Goal: Information Seeking & Learning: Learn about a topic

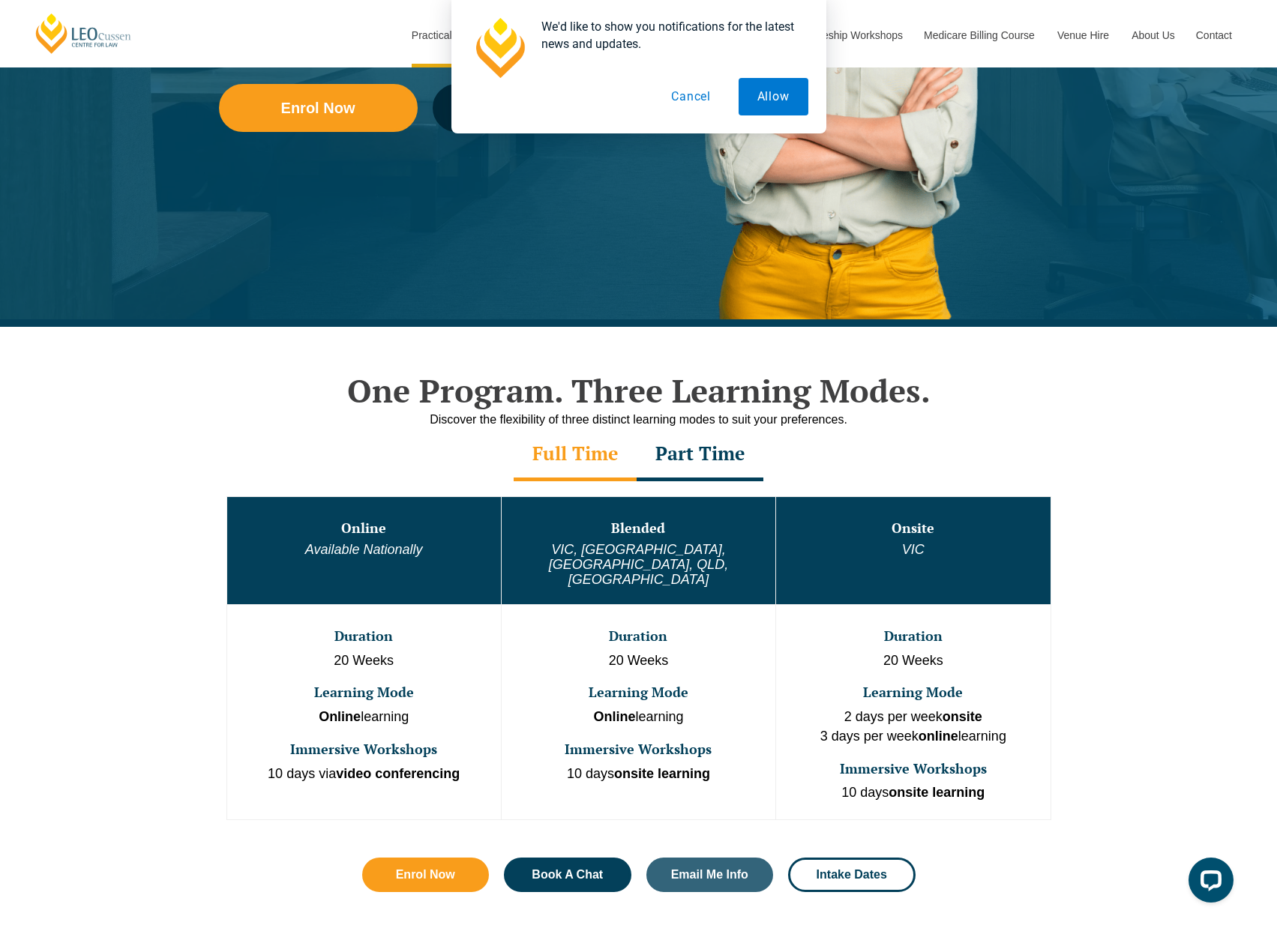
click at [713, 476] on div "Part Time" at bounding box center [700, 455] width 127 height 53
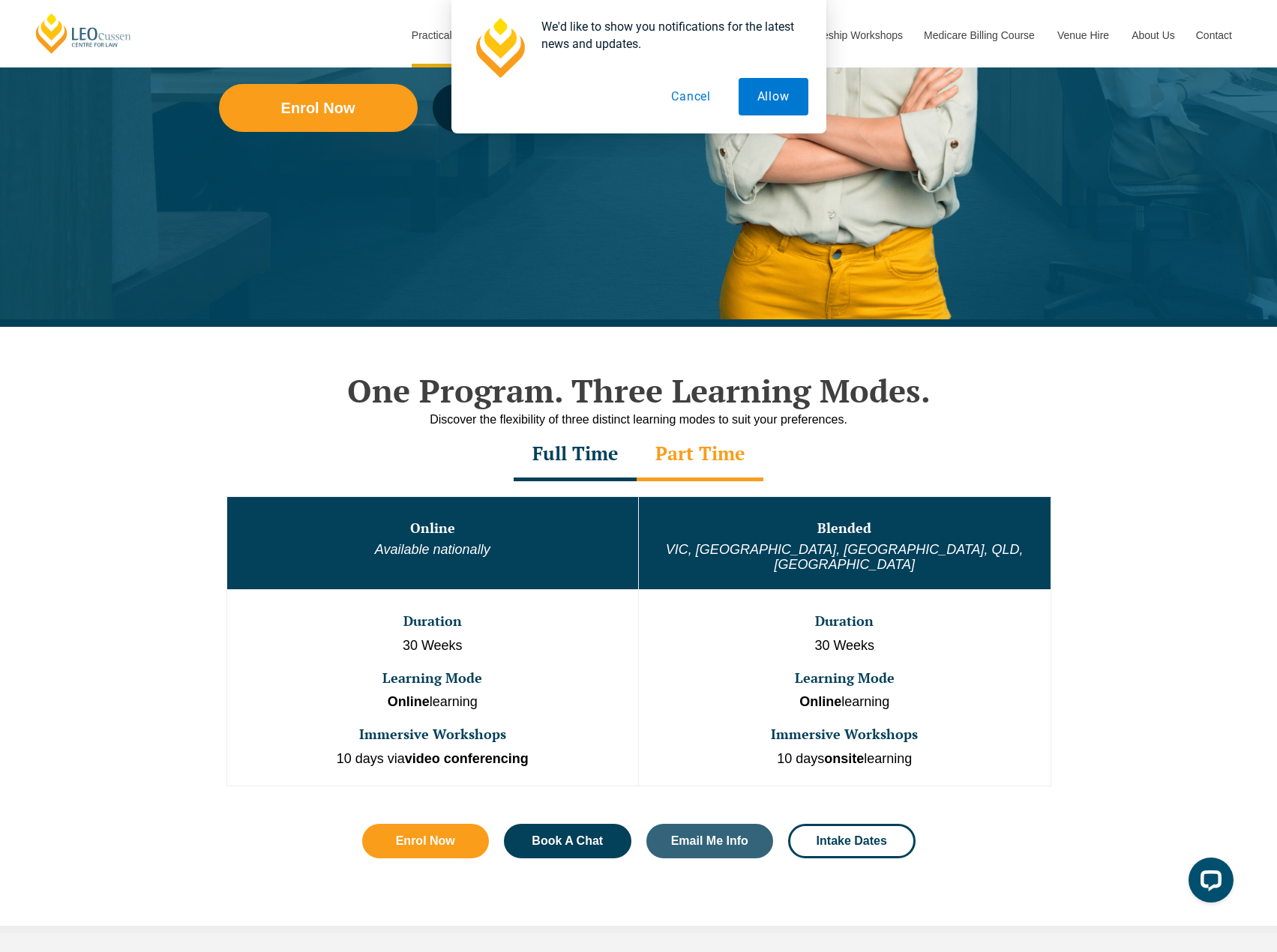
click at [498, 411] on div "Discover the flexibility of three distinct learning modes to suit your preferen…" at bounding box center [639, 419] width 855 height 19
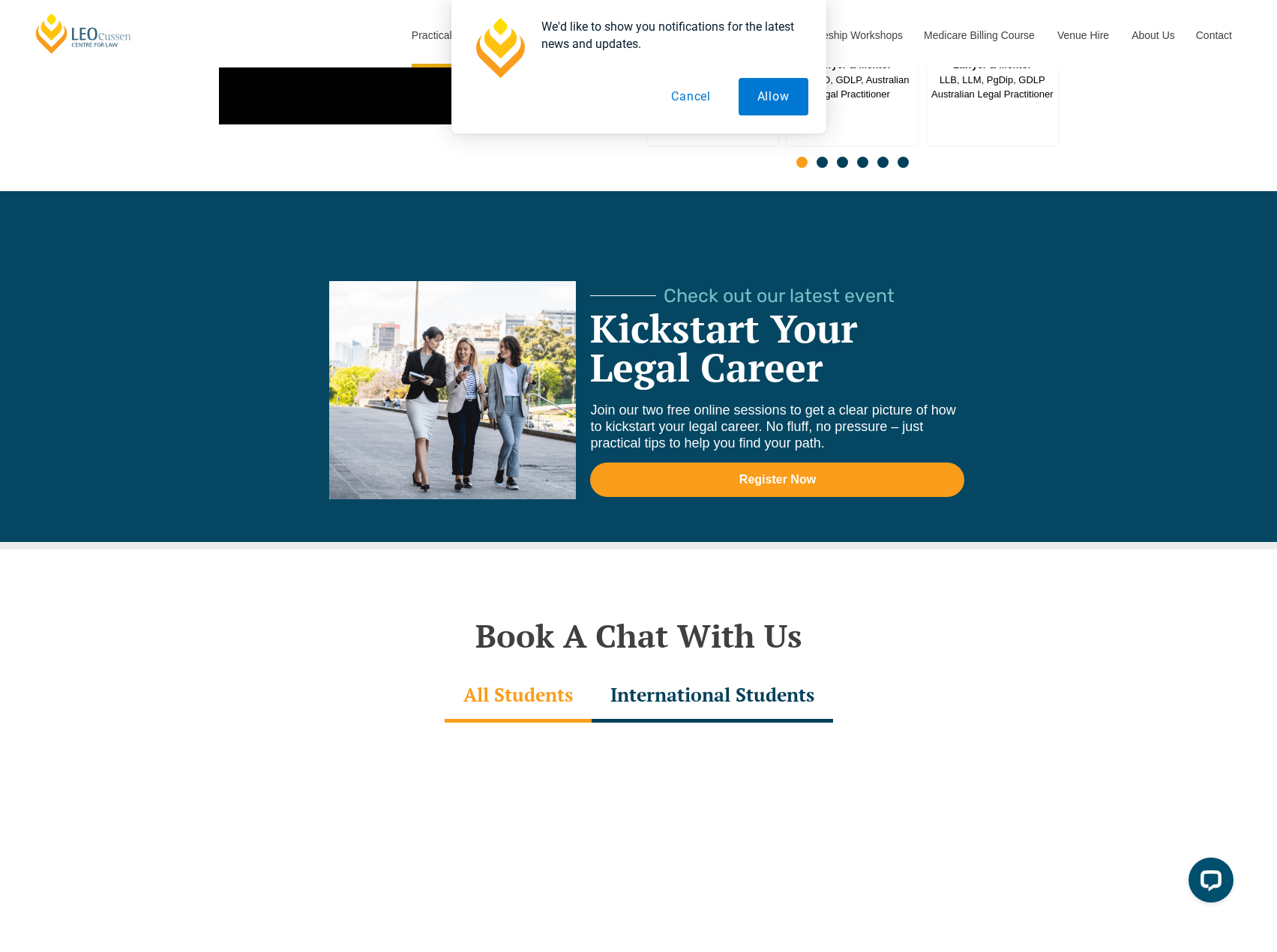
scroll to position [4041, 0]
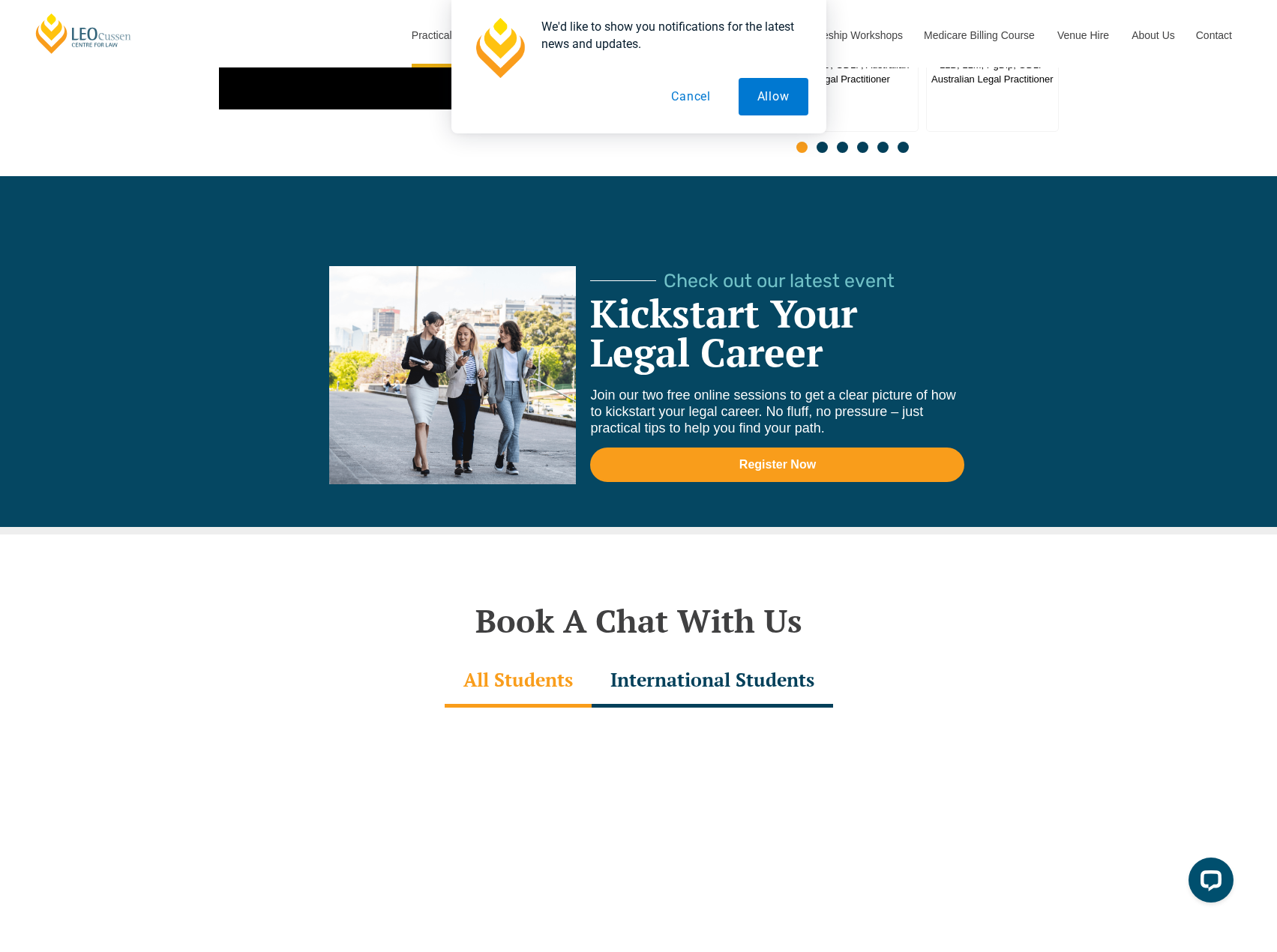
click at [695, 90] on button "Cancel" at bounding box center [691, 96] width 77 height 37
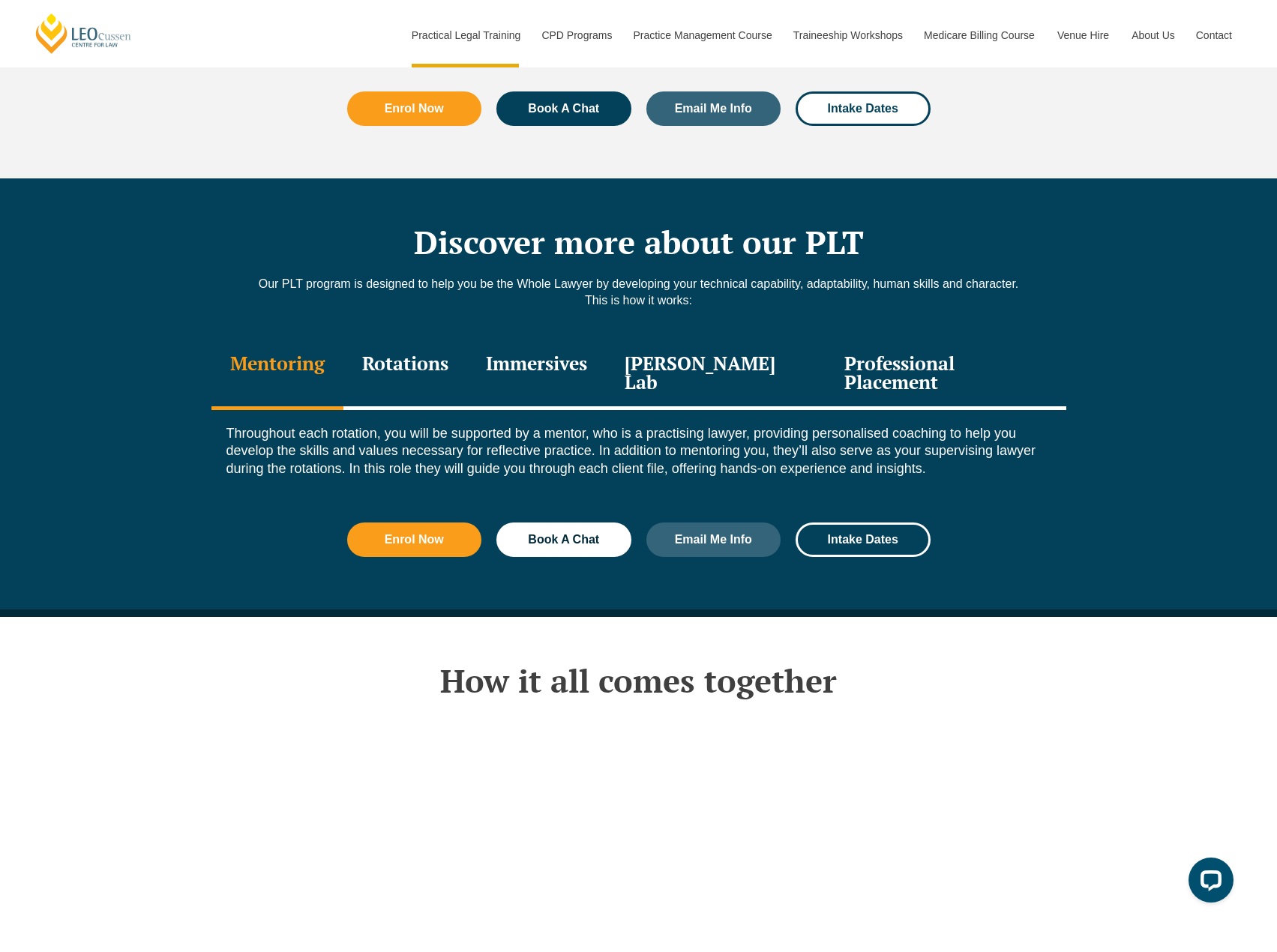
scroll to position [1868, 0]
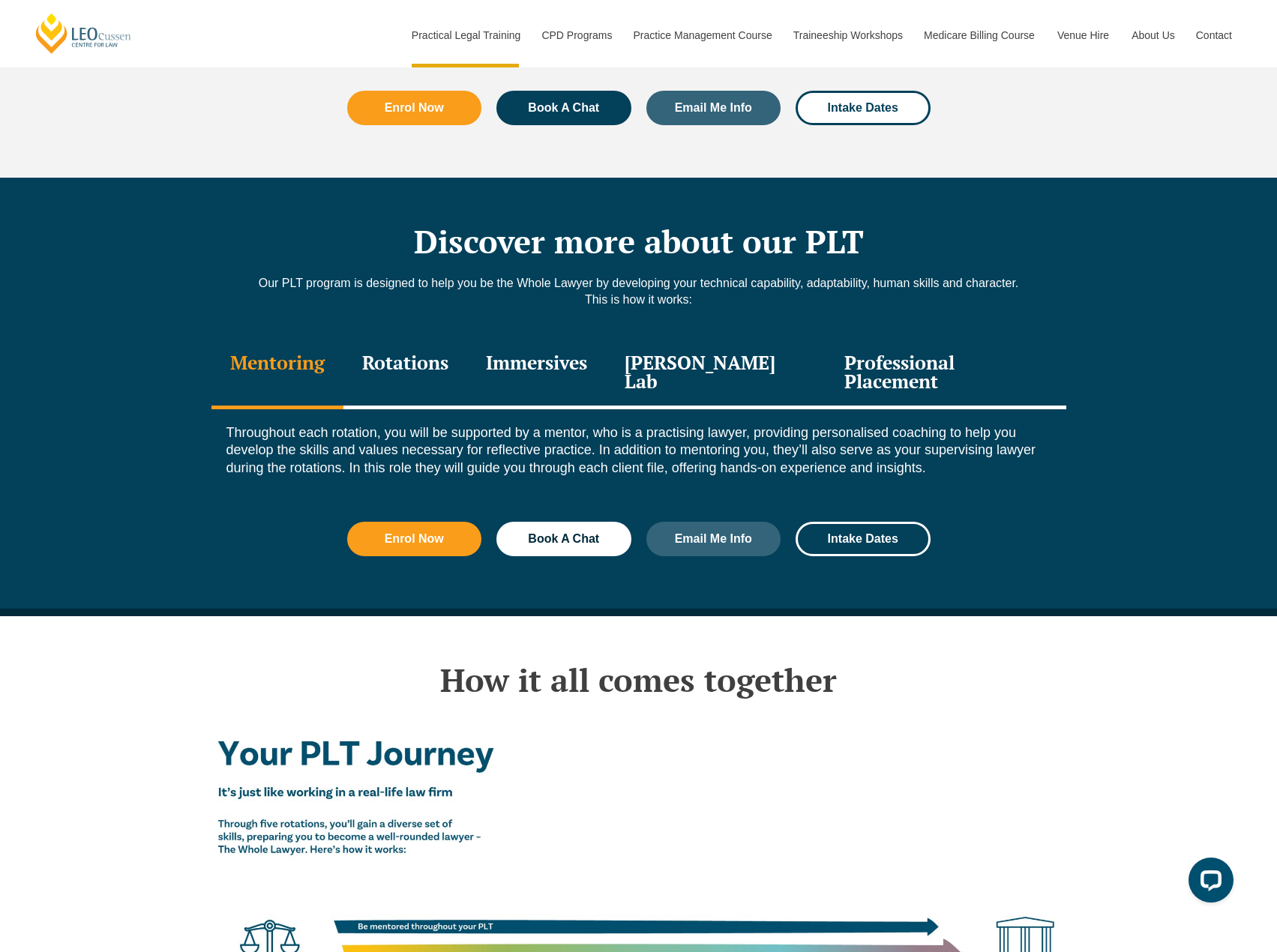
click at [450, 356] on div "Rotations" at bounding box center [406, 373] width 124 height 71
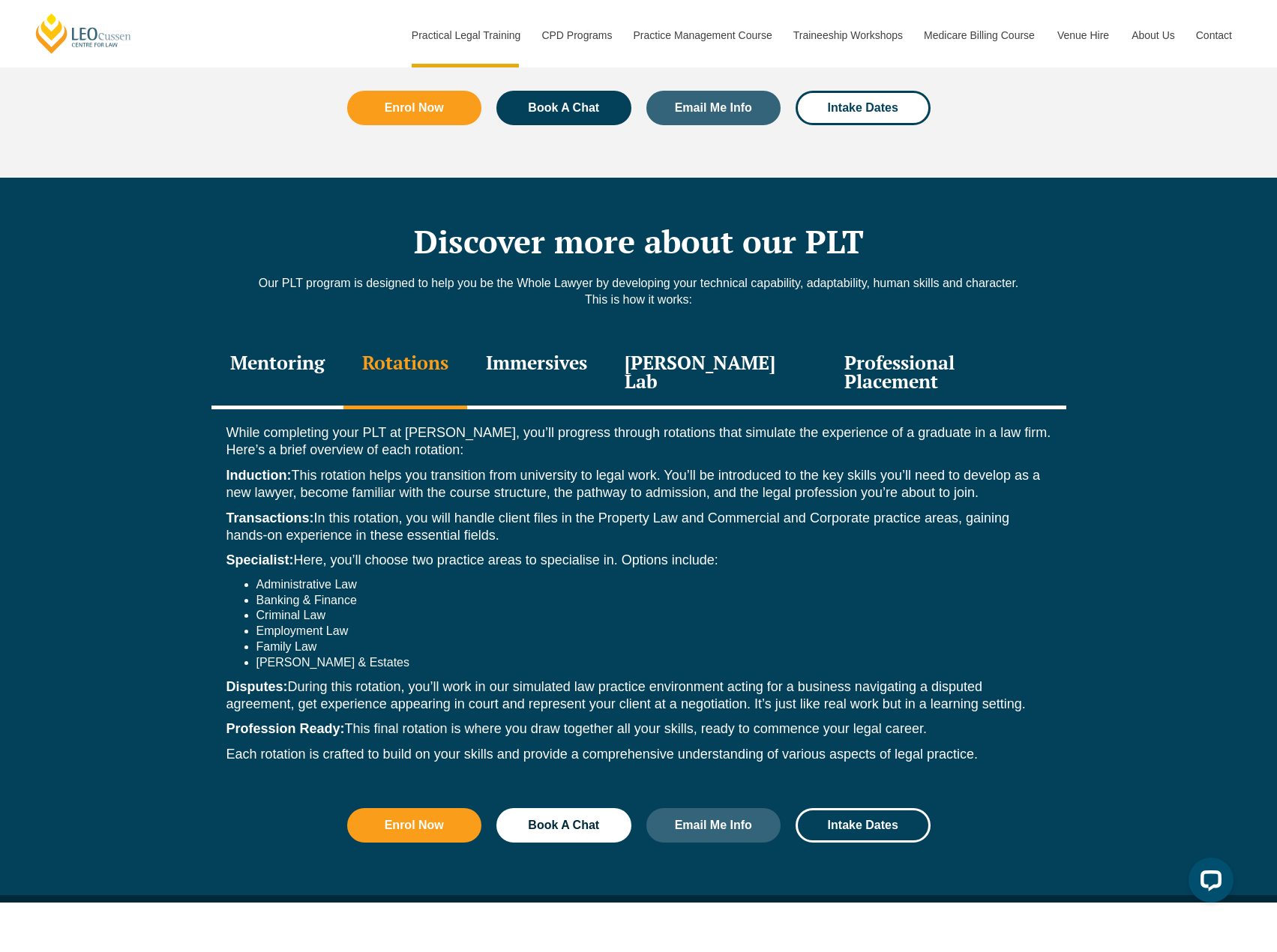
click at [571, 361] on div "Immersives" at bounding box center [537, 373] width 139 height 71
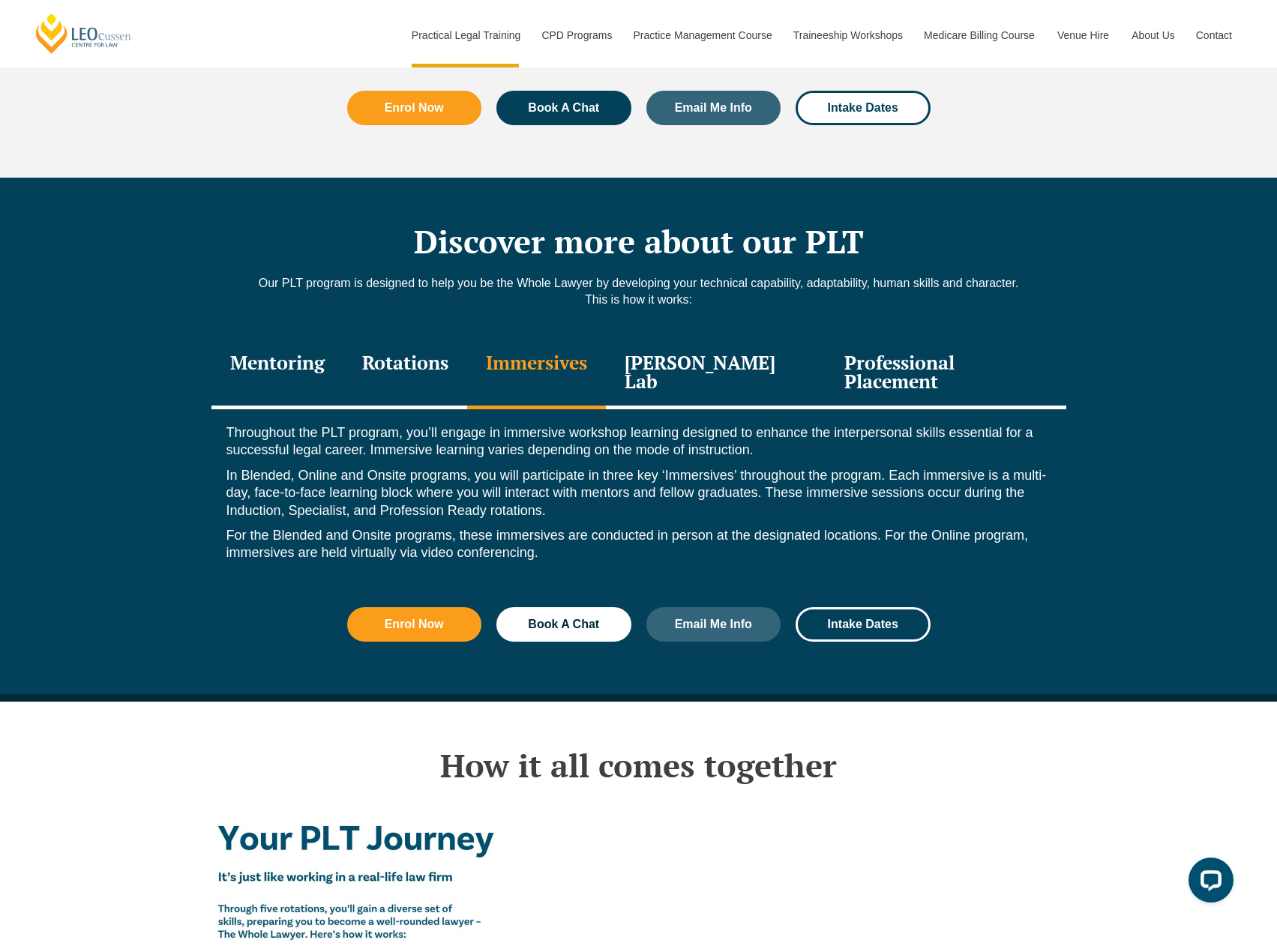
click at [691, 364] on div "Leo Justice Lab" at bounding box center [716, 373] width 220 height 71
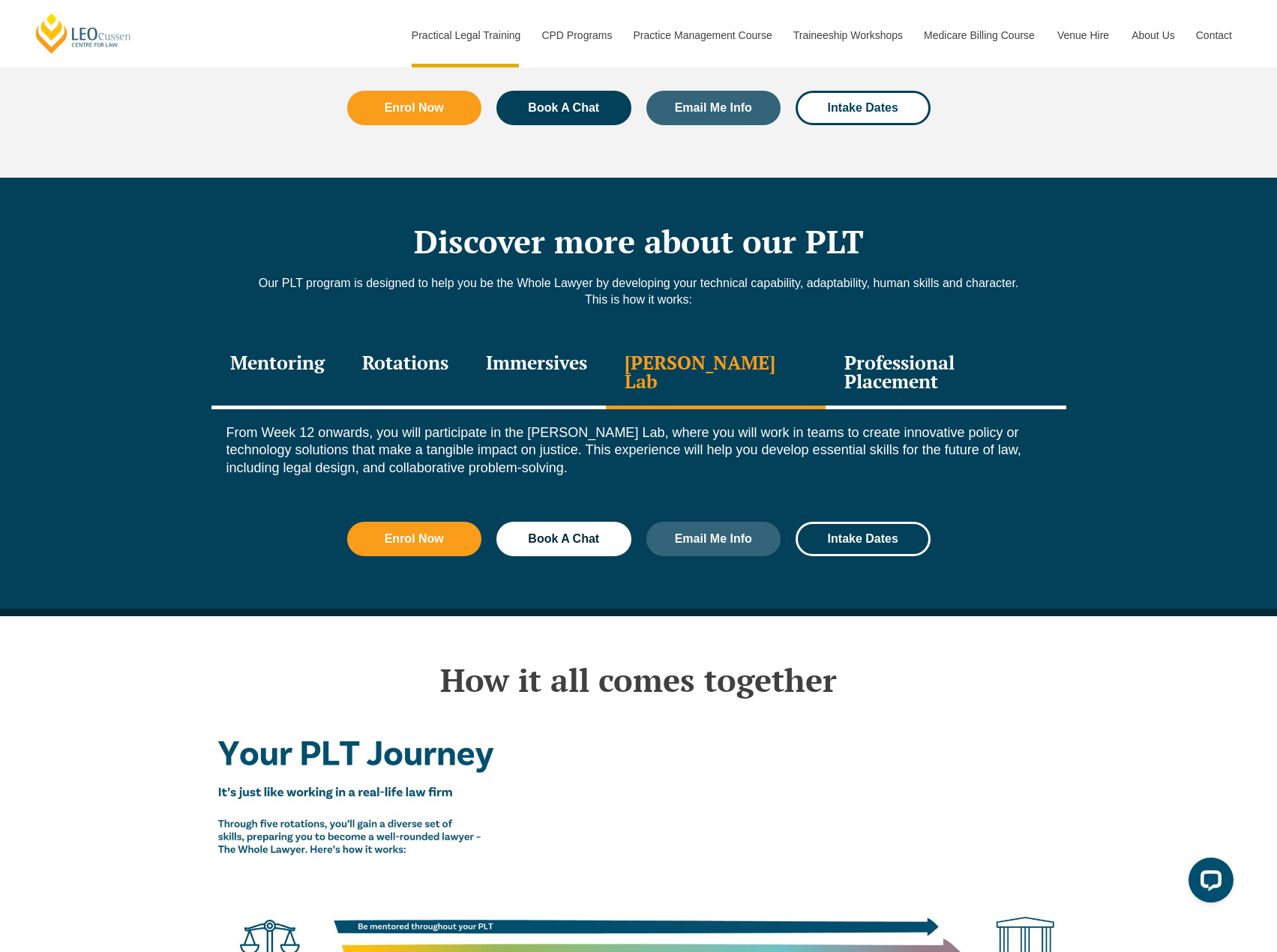
click at [863, 363] on div "Professional Placement" at bounding box center [945, 373] width 240 height 71
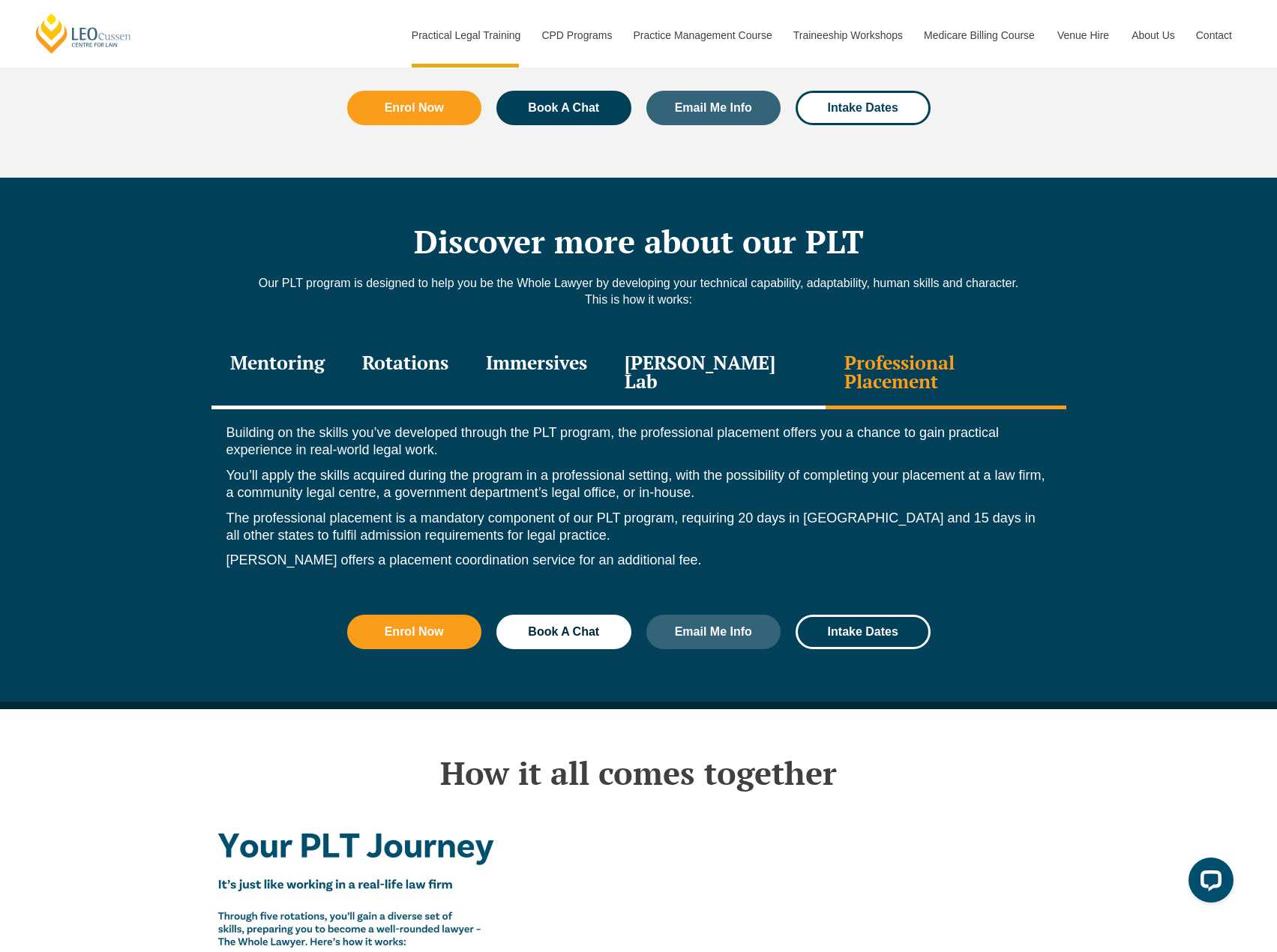
click at [987, 467] on p "You’ll apply the skills acquired during the program in a professional setting, …" at bounding box center [639, 485] width 825 height 35
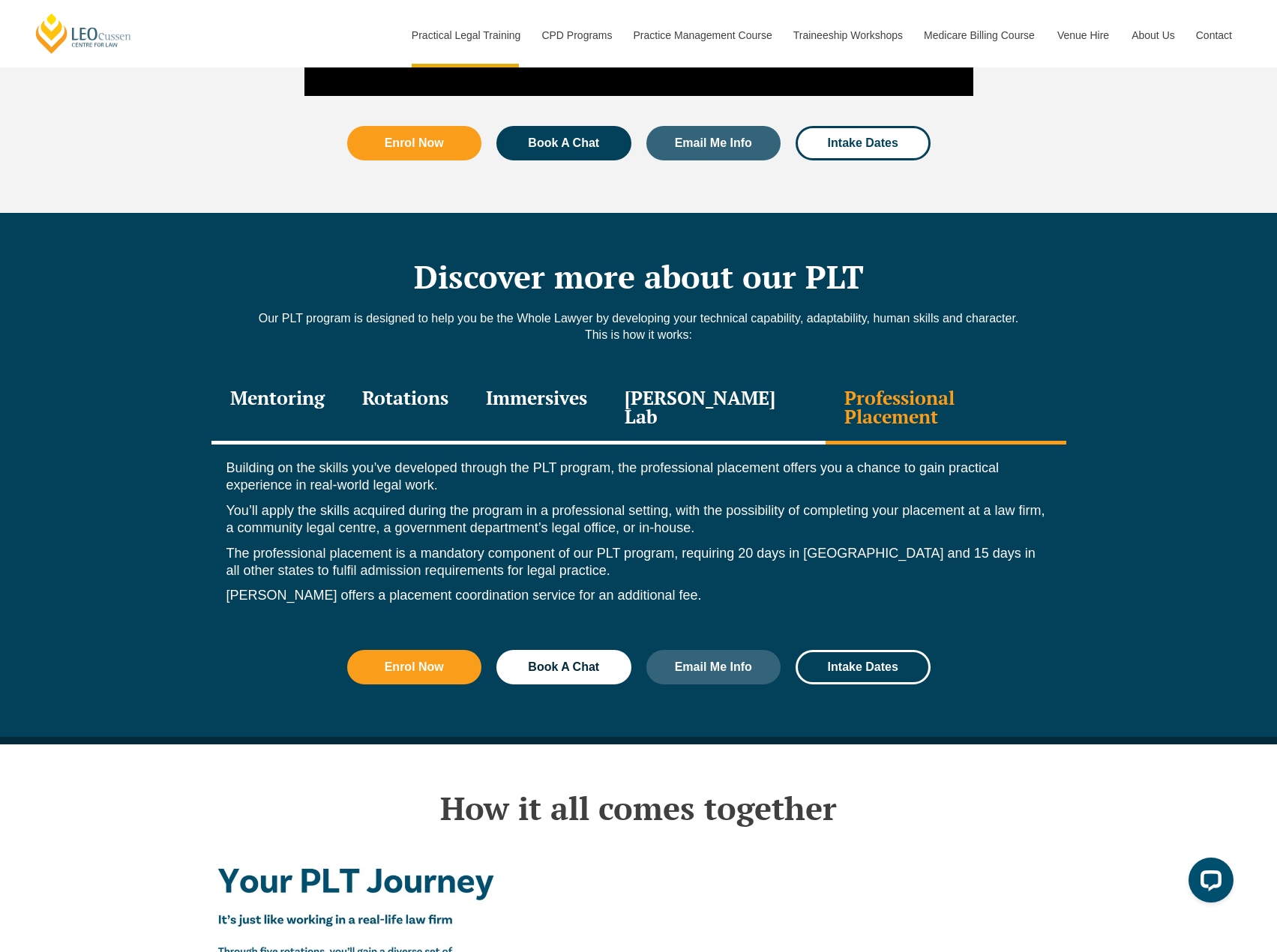
scroll to position [1833, 0]
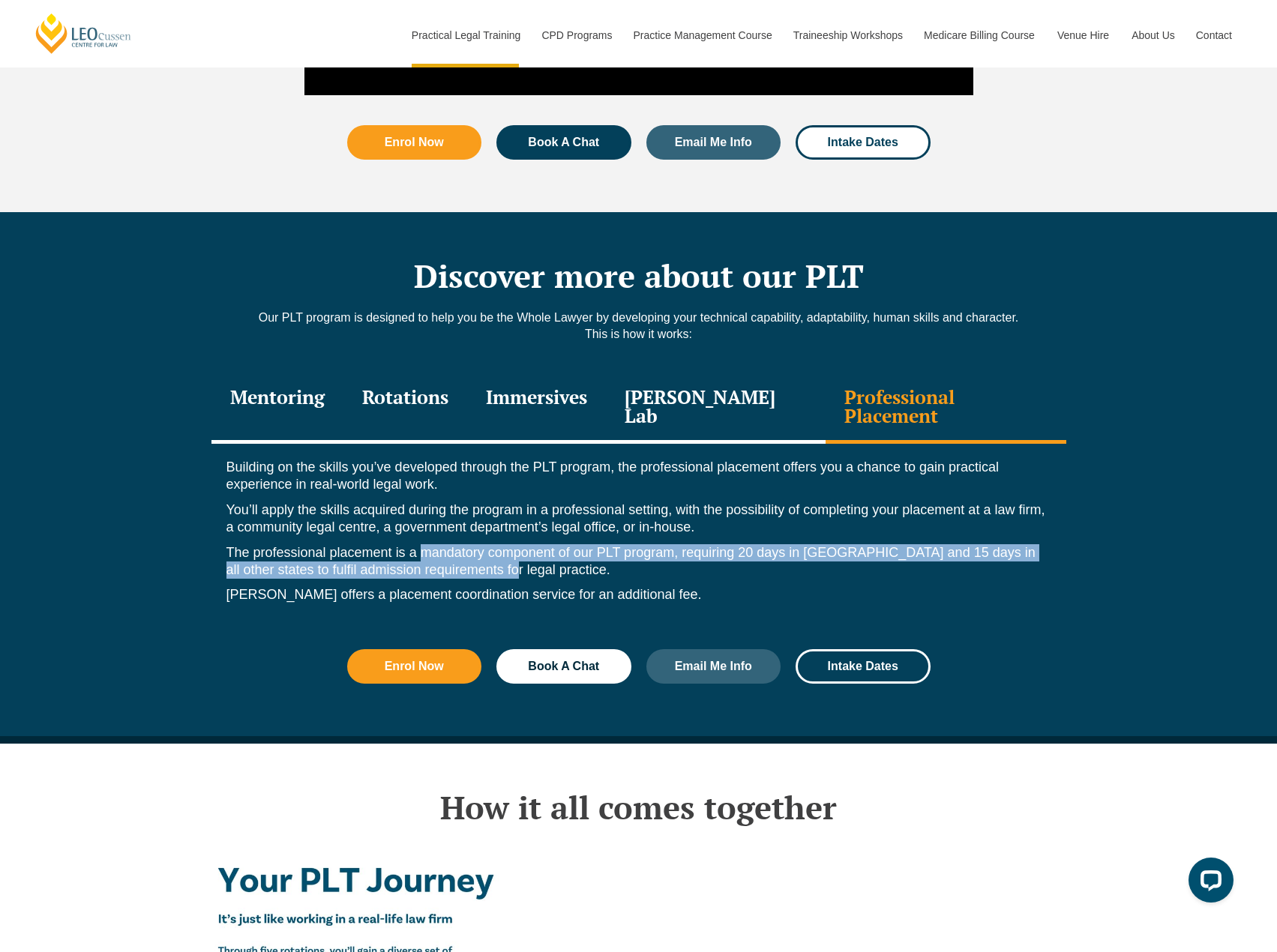
drag, startPoint x: 426, startPoint y: 519, endPoint x: 466, endPoint y: 536, distance: 43.5
click at [466, 544] on p "The professional placement is a mandatory component of our PLT program, requiri…" at bounding box center [639, 562] width 825 height 35
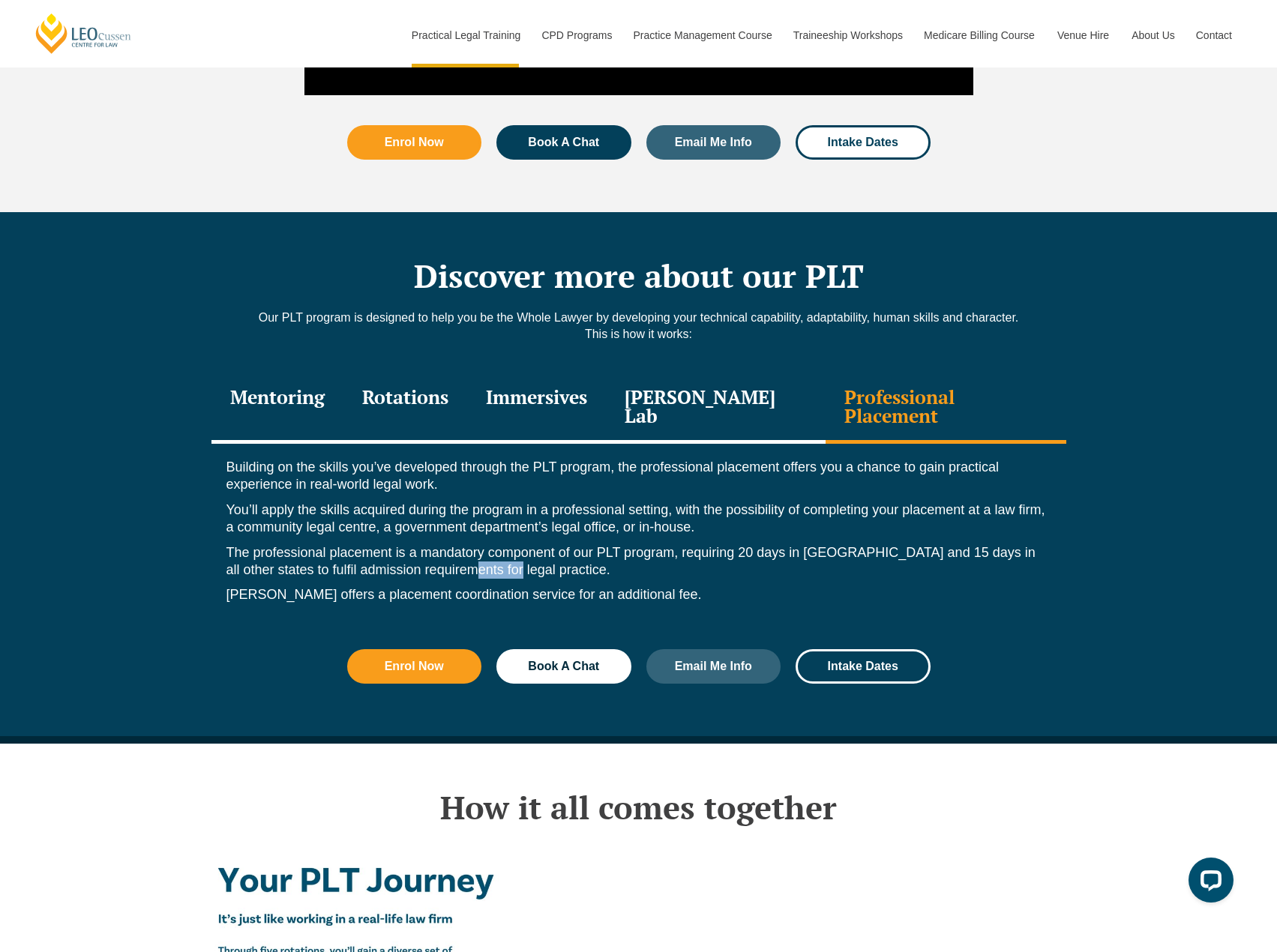
click at [466, 544] on p "The professional placement is a mandatory component of our PLT program, requiri…" at bounding box center [639, 562] width 825 height 35
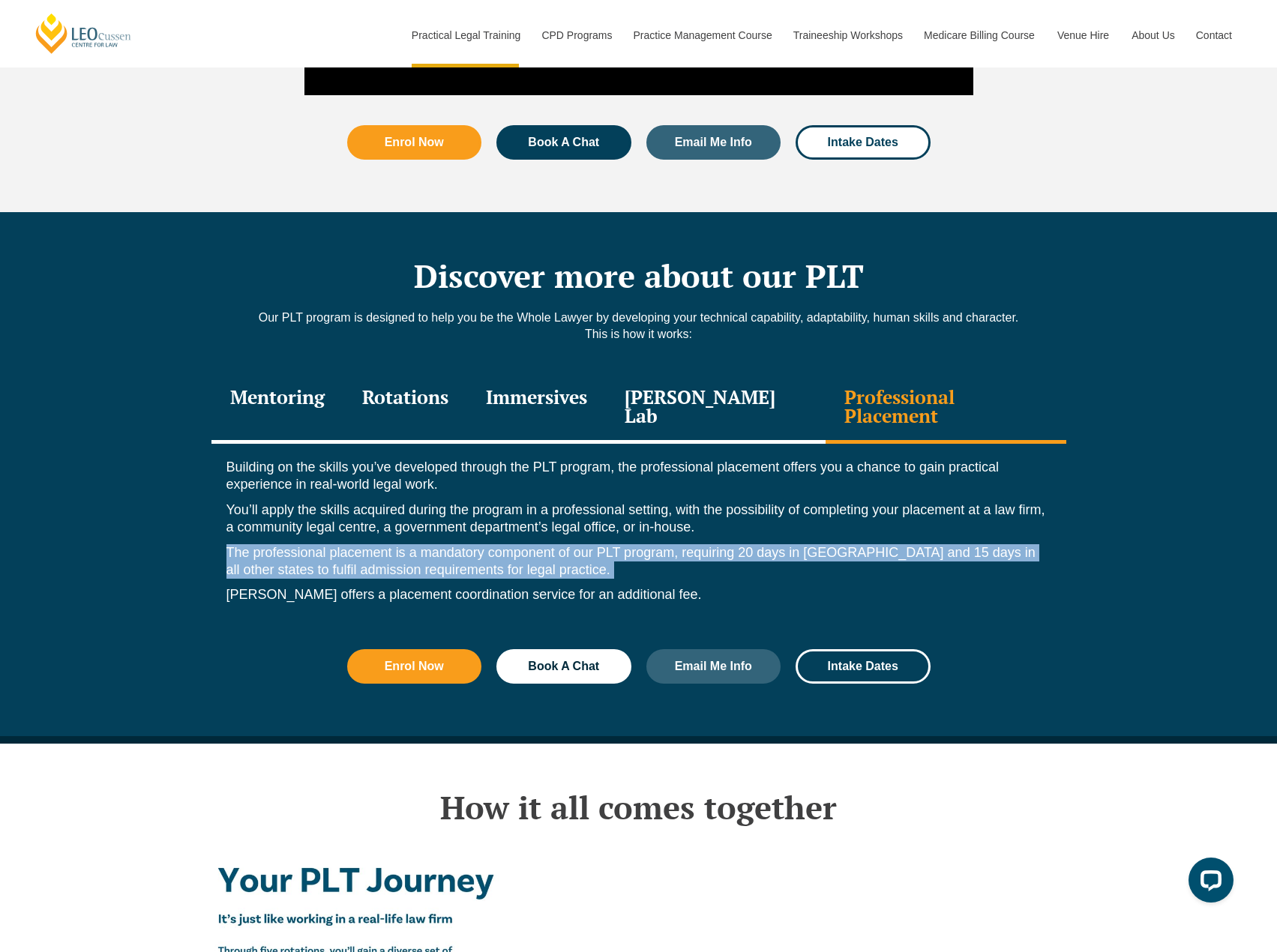
click at [466, 544] on p "The professional placement is a mandatory component of our PLT program, requiri…" at bounding box center [639, 562] width 825 height 35
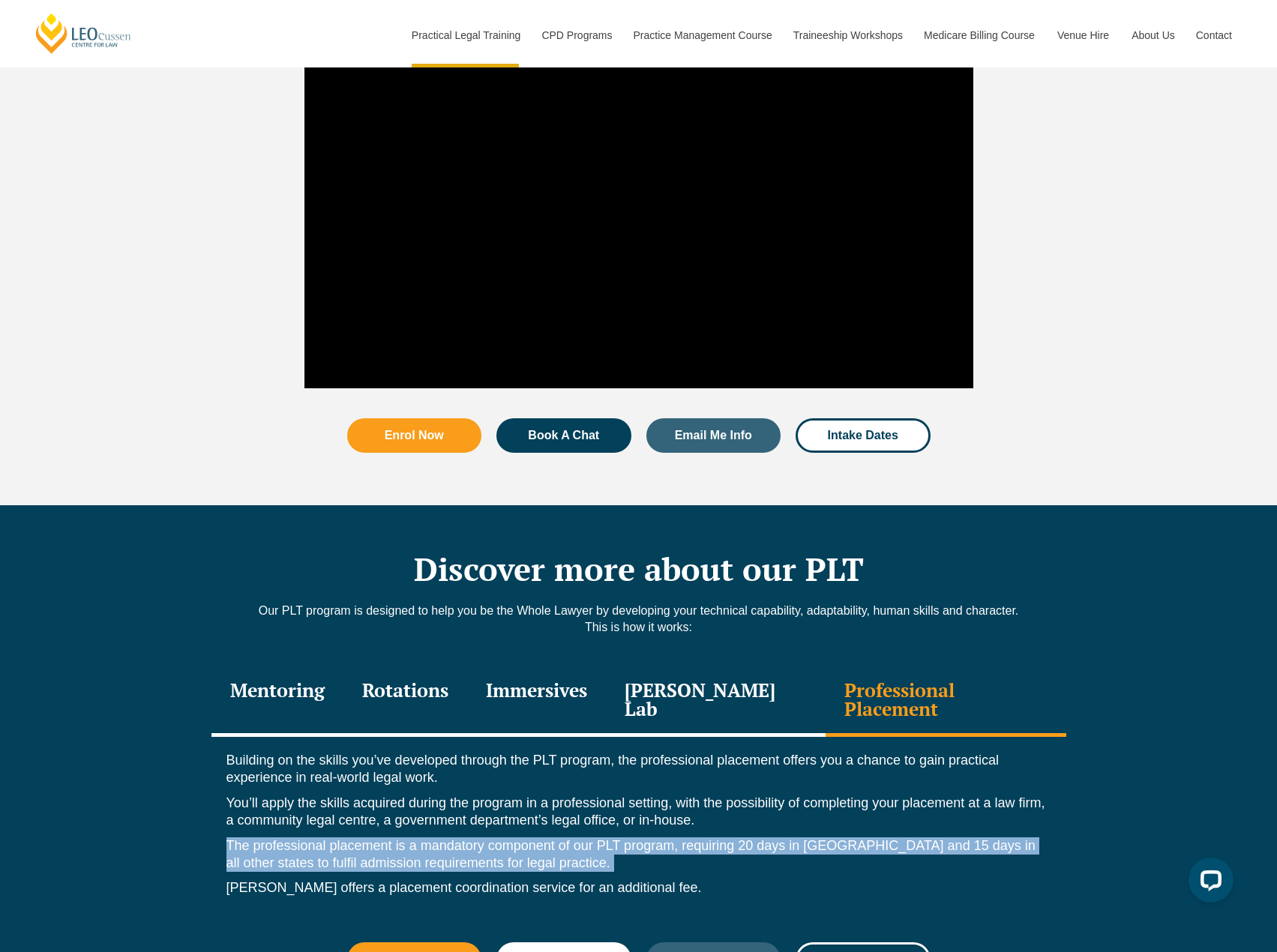
scroll to position [1541, 0]
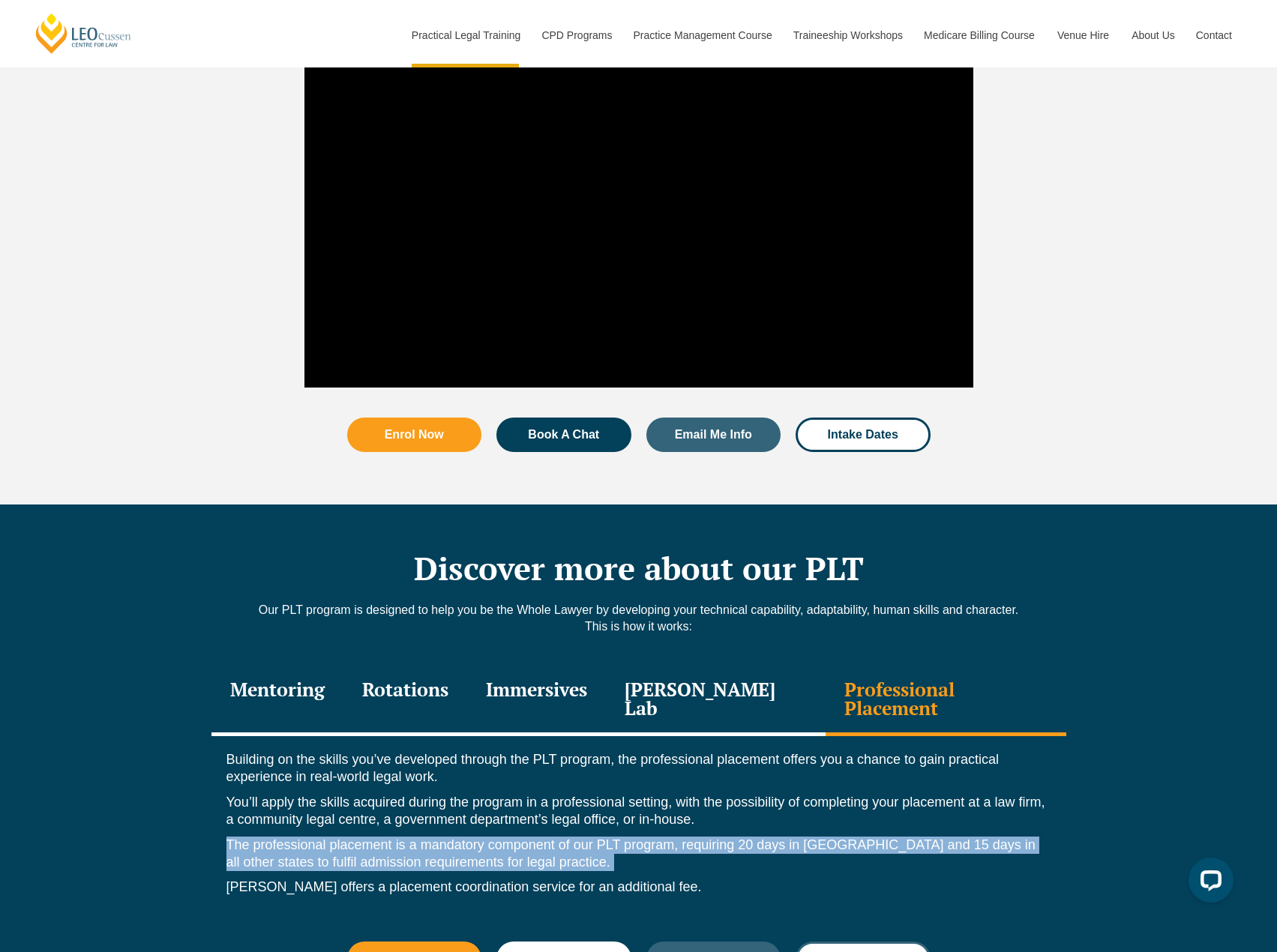
click at [900, 951] on span "Intake Dates" at bounding box center [863, 959] width 95 height 12
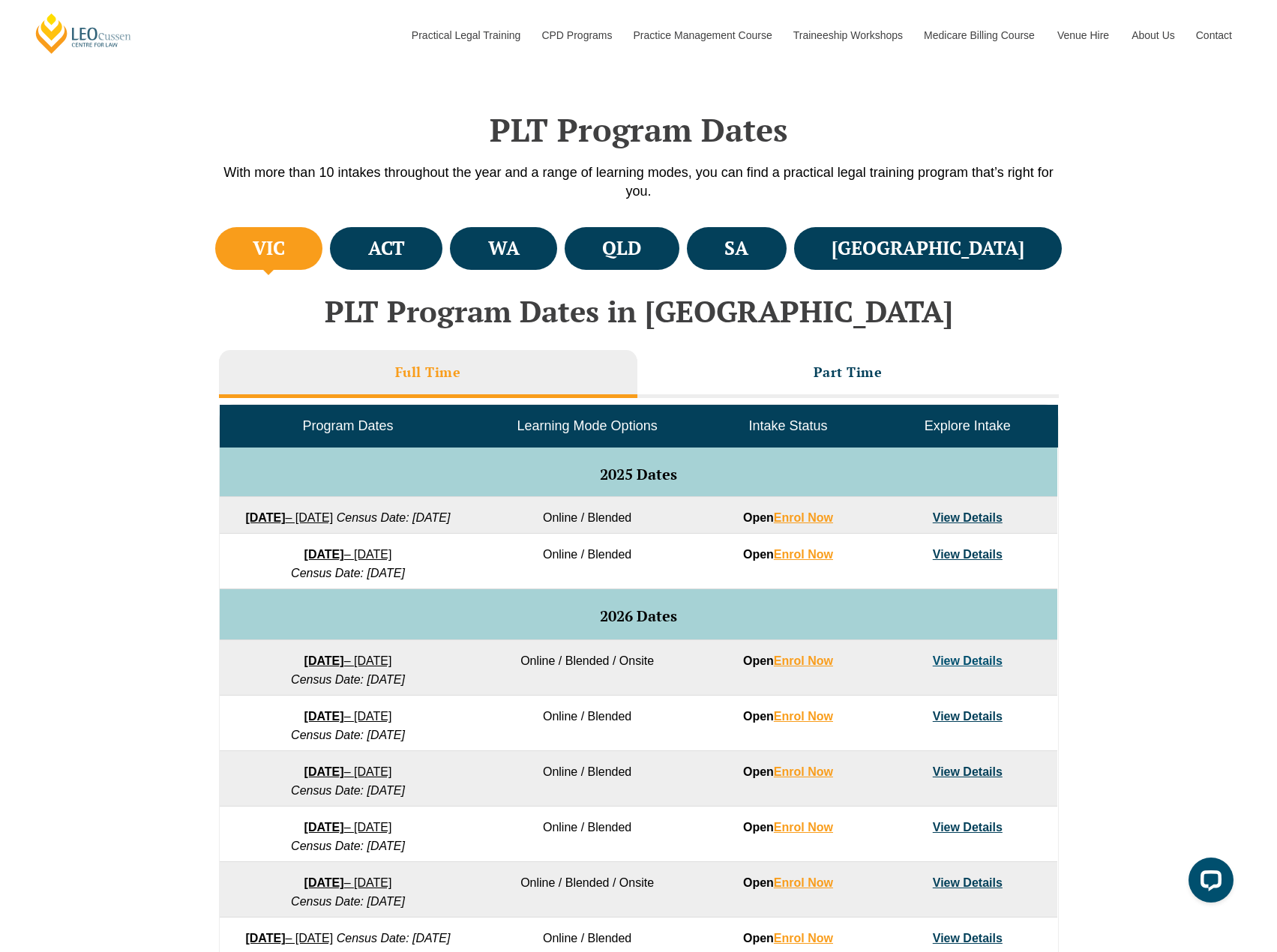
click at [832, 320] on h2 "PLT Program Dates in Victoria" at bounding box center [639, 311] width 855 height 33
click at [826, 370] on h3 "Part Time" at bounding box center [848, 372] width 69 height 18
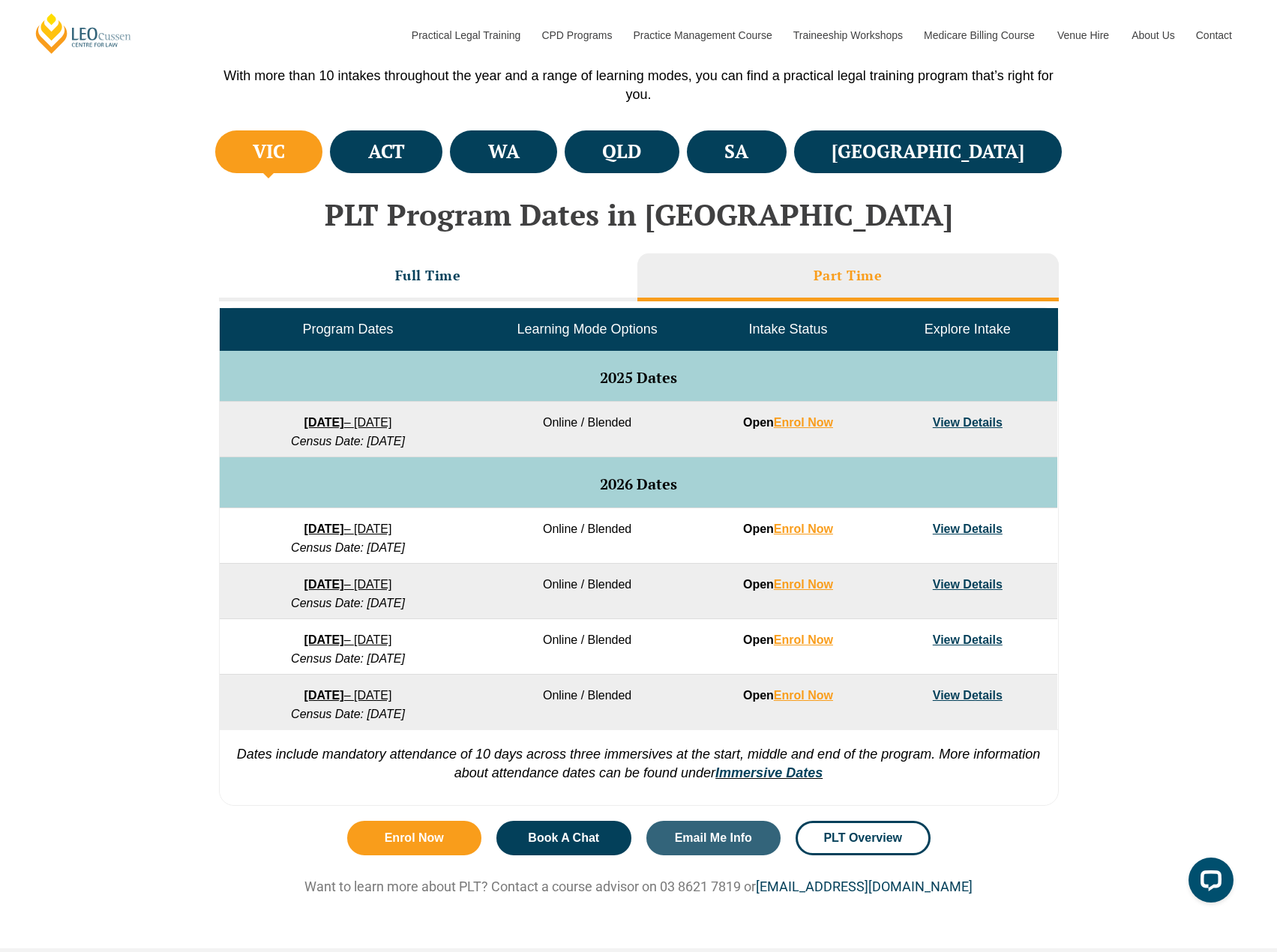
scroll to position [502, 0]
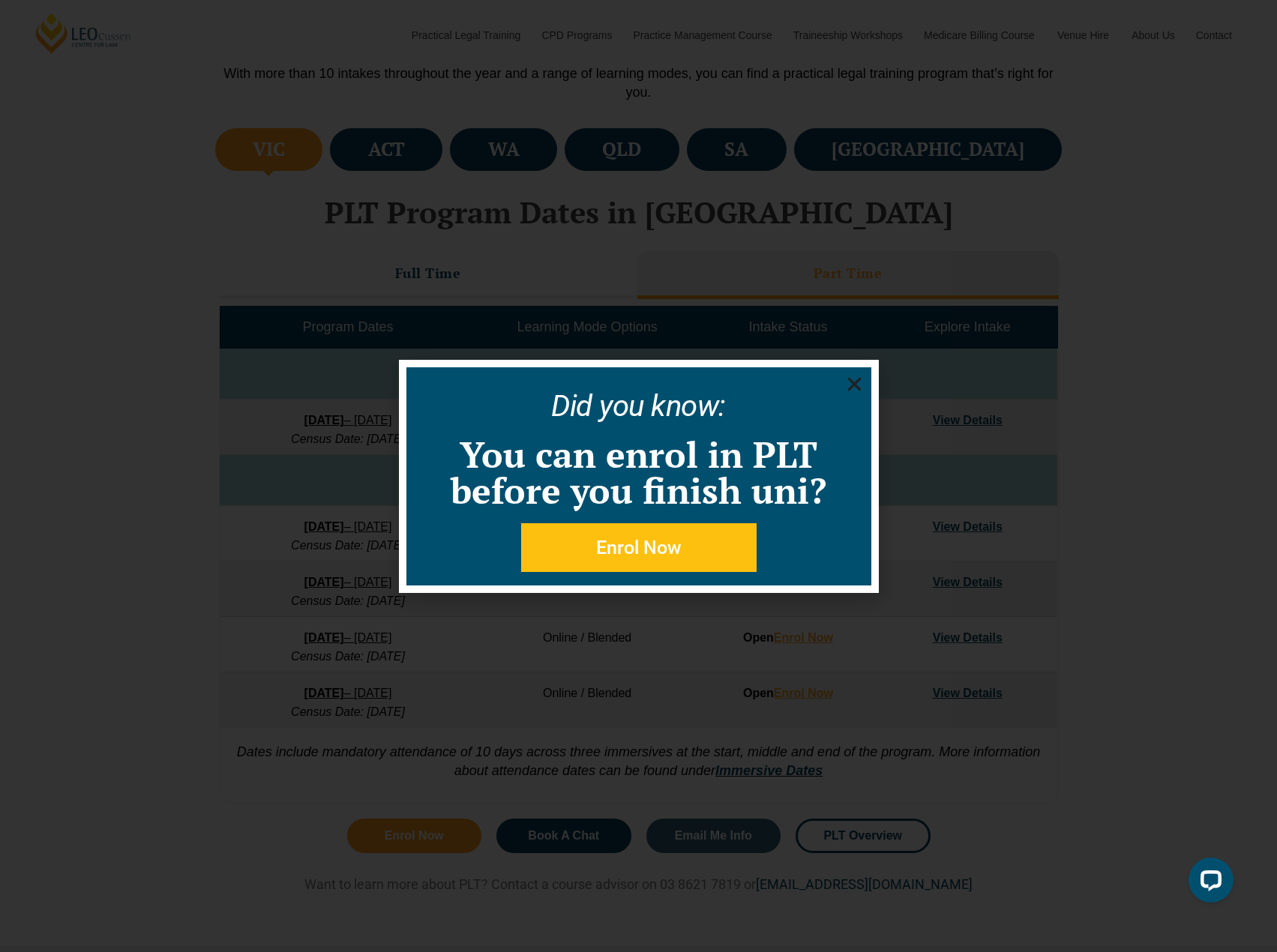
click at [855, 377] on icon "Close" at bounding box center [855, 384] width 19 height 19
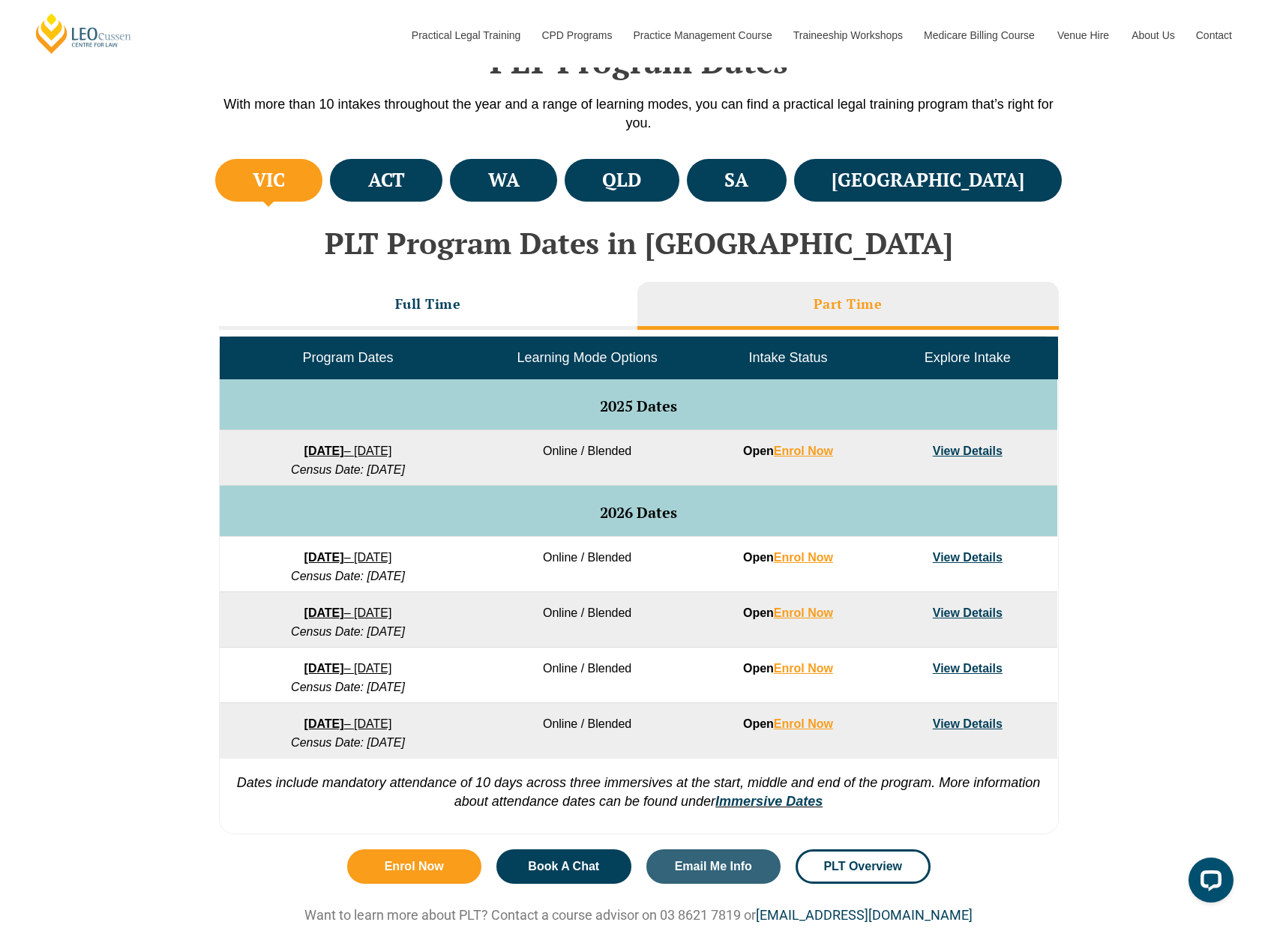
scroll to position [473, 0]
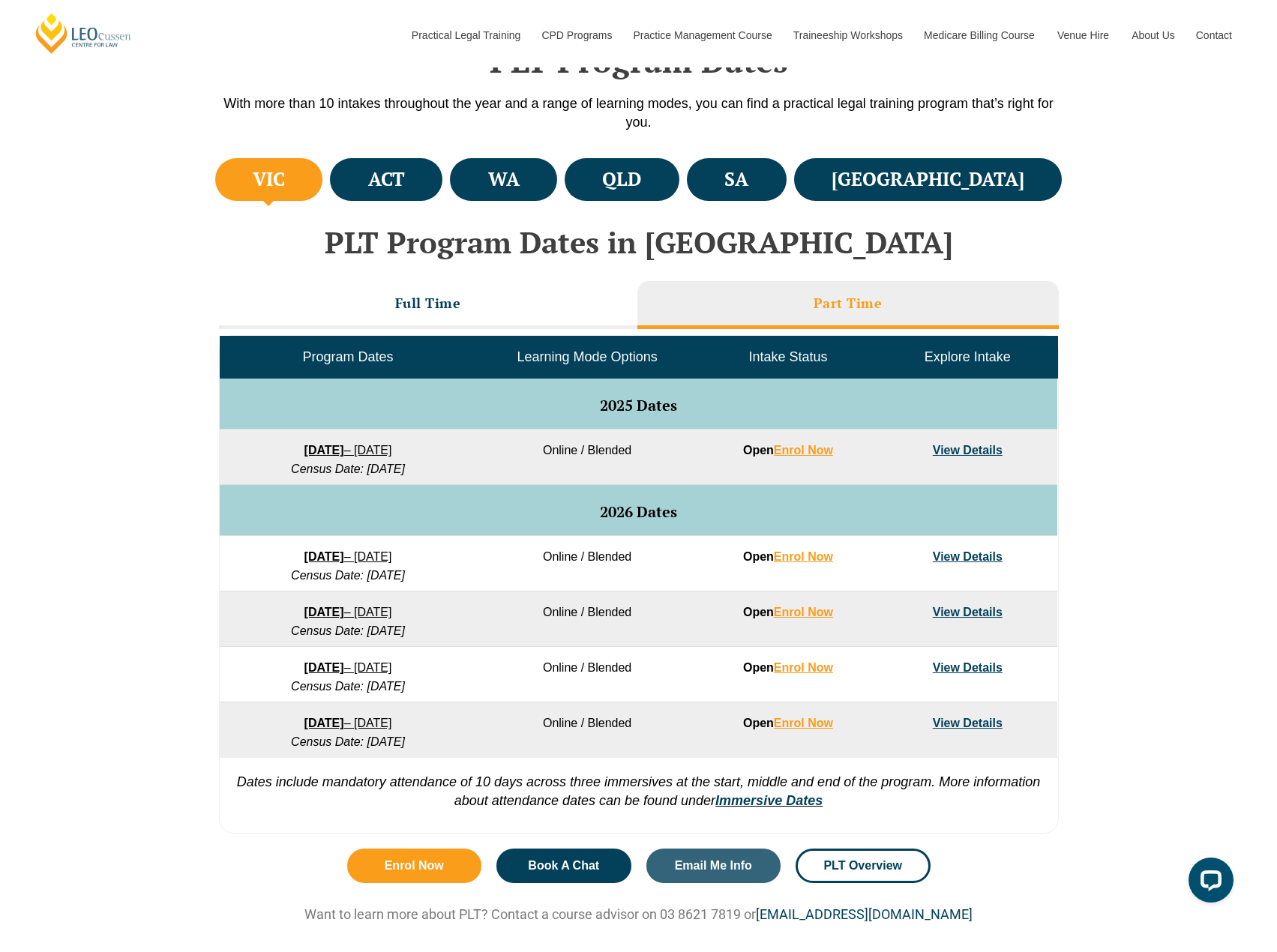
click at [993, 563] on link "View Details" at bounding box center [967, 556] width 69 height 13
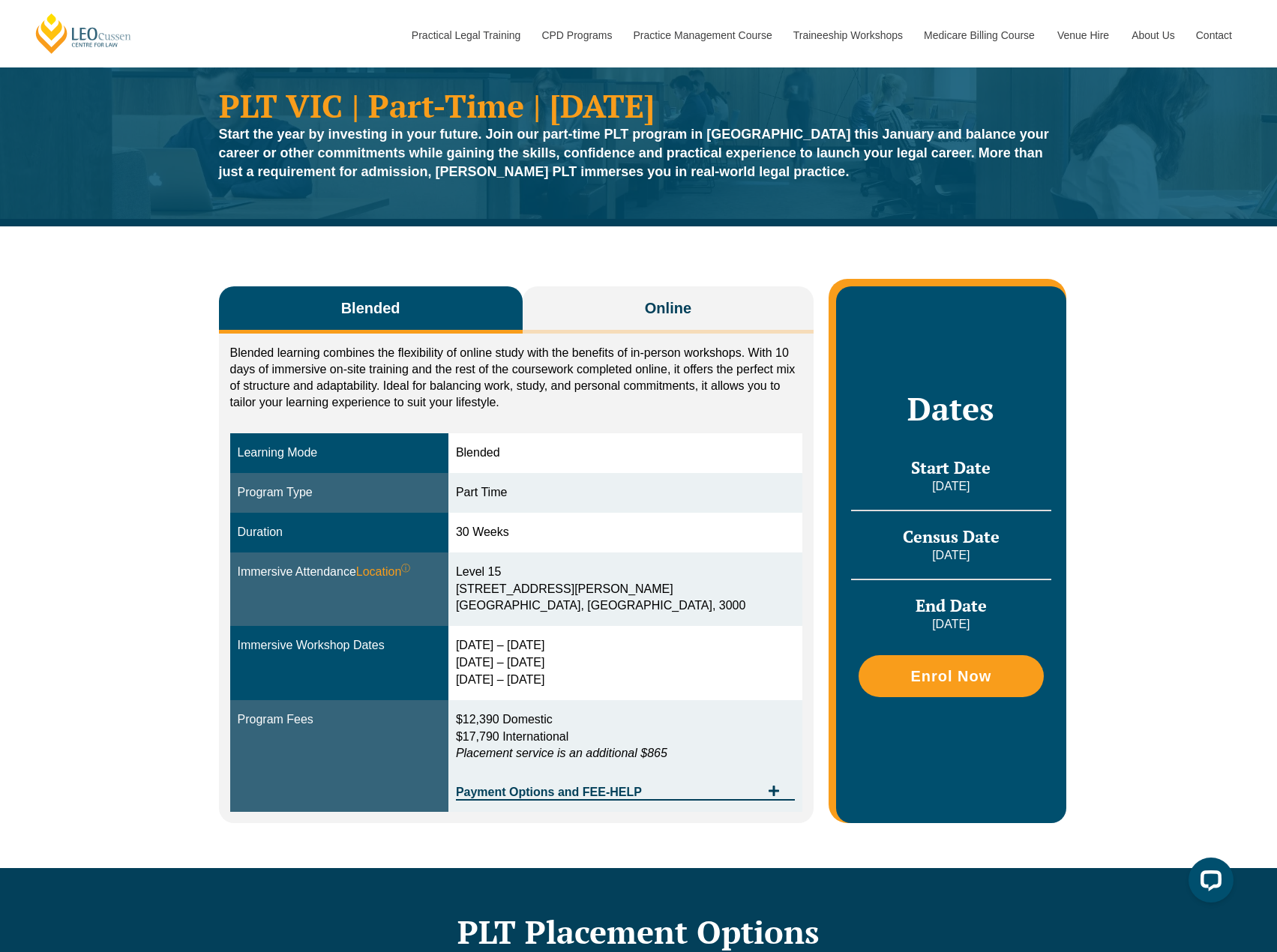
click at [592, 341] on div "Blended learning combines the flexibility of online study with the benefits of …" at bounding box center [516, 579] width 595 height 489
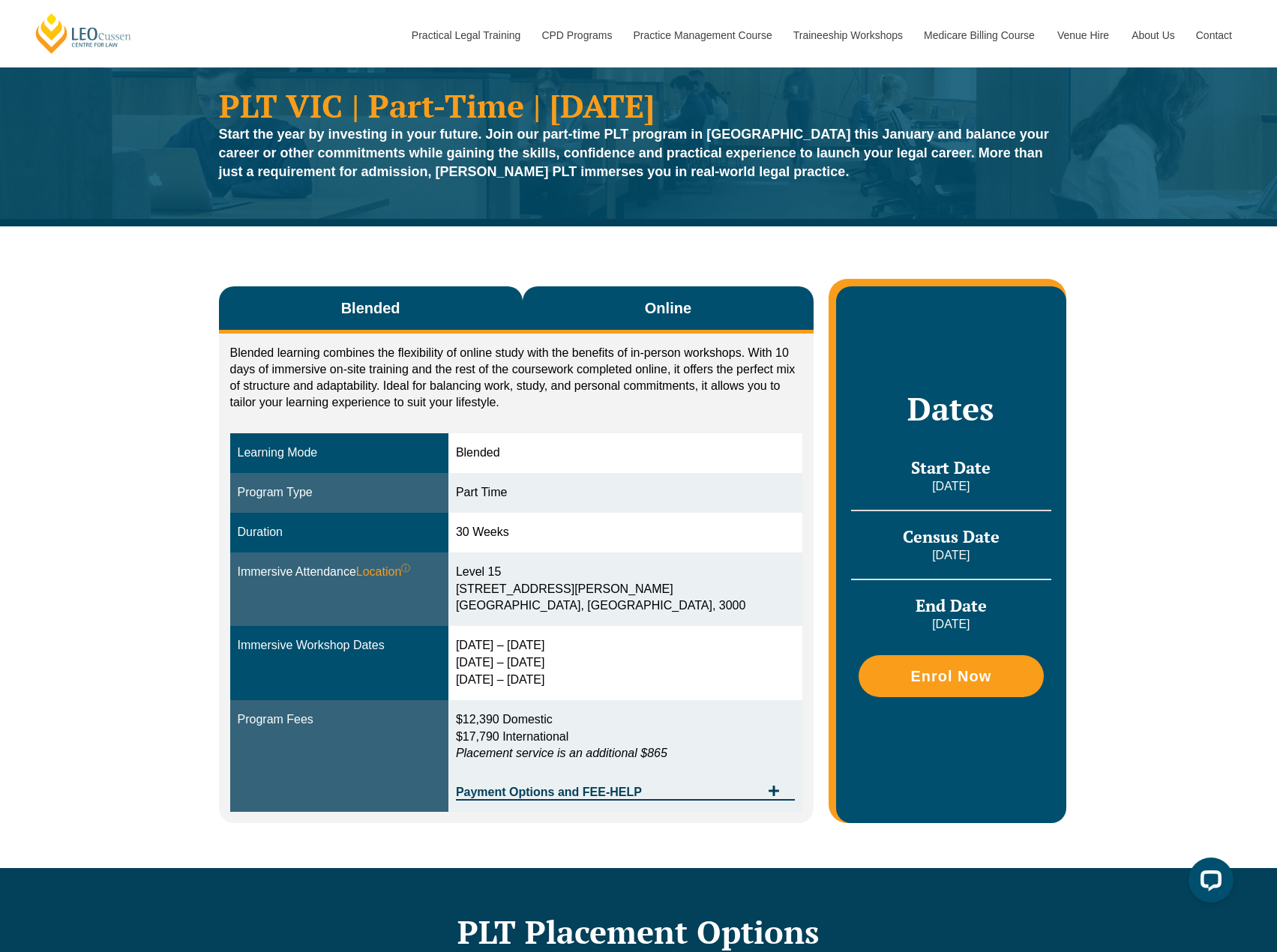
click at [569, 322] on button "Online" at bounding box center [669, 310] width 292 height 47
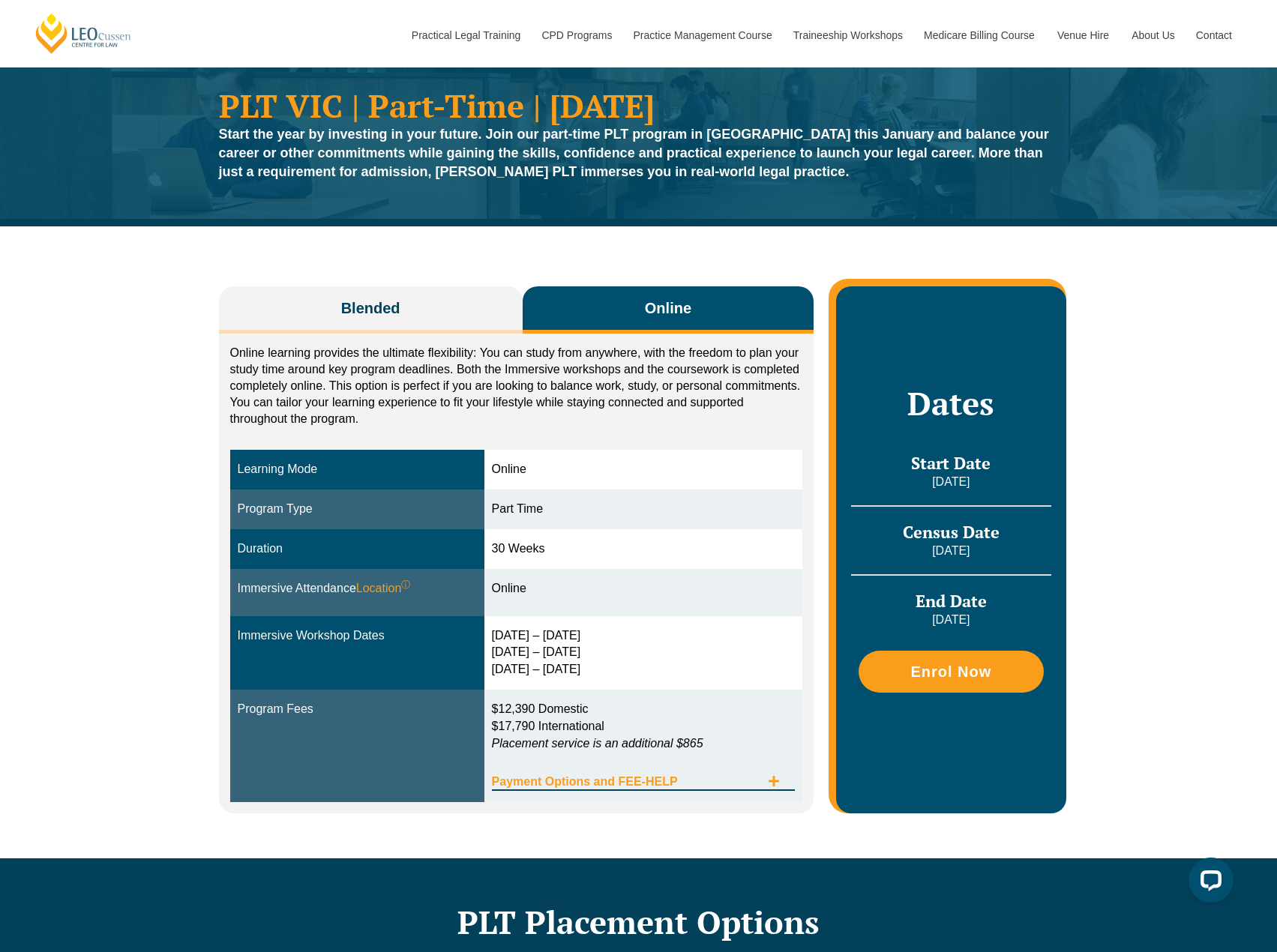
click at [774, 777] on icon "Tabs. Open items with Enter or Space, close with Escape and navigate using the …" at bounding box center [774, 781] width 11 height 11
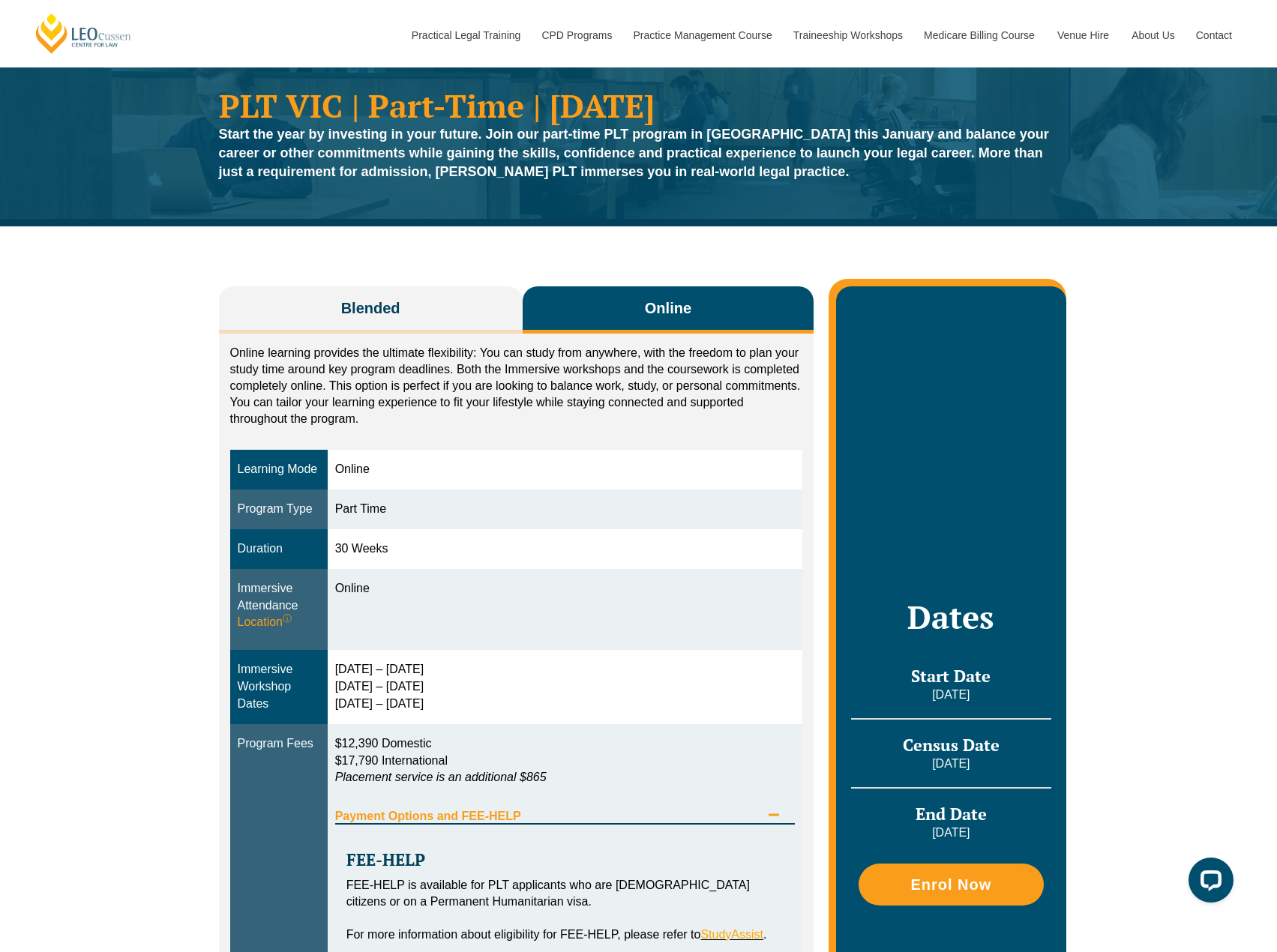
click at [764, 799] on div "Payment Options and FEE-HELP" at bounding box center [566, 809] width 460 height 30
